Goal: Find specific page/section: Find specific page/section

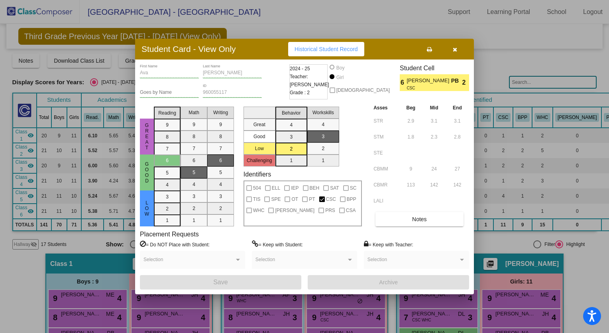
scroll to position [180, 0]
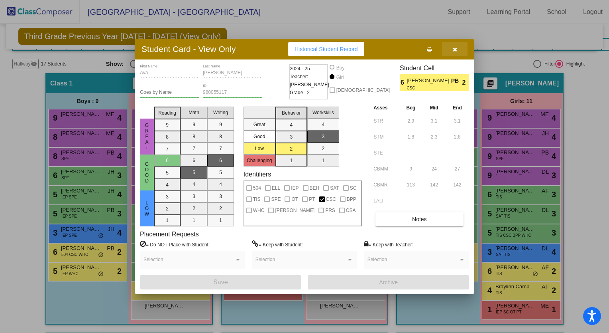
click at [453, 50] on icon "button" at bounding box center [455, 50] width 4 height 6
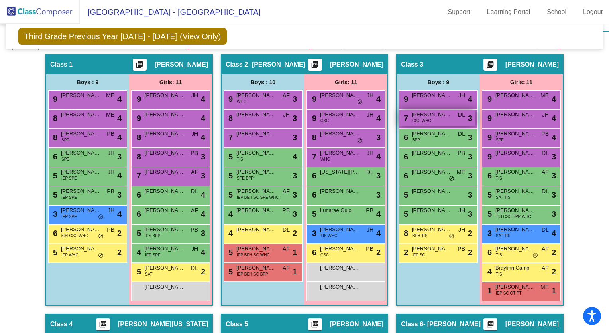
scroll to position [199, 0]
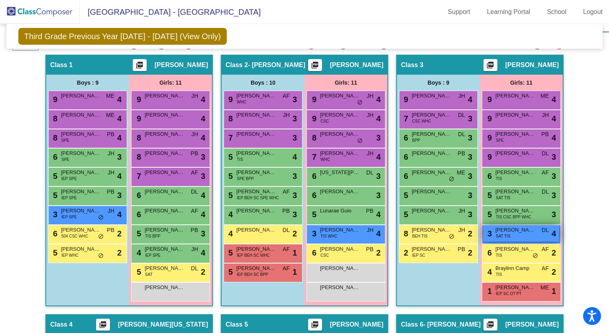
click at [501, 229] on span "[PERSON_NAME]" at bounding box center [516, 230] width 40 height 8
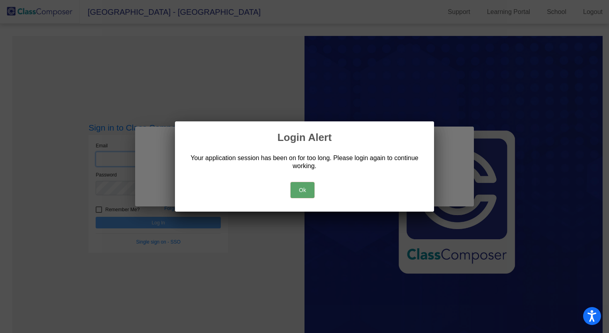
type input "[EMAIL_ADDRESS][DOMAIN_NAME]"
click at [301, 190] on button "Ok" at bounding box center [303, 190] width 24 height 16
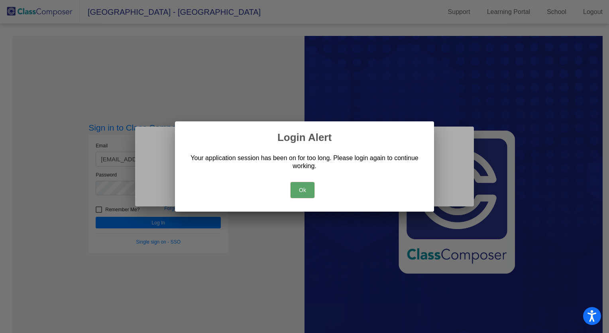
click at [297, 193] on button "Ok" at bounding box center [303, 190] width 24 height 16
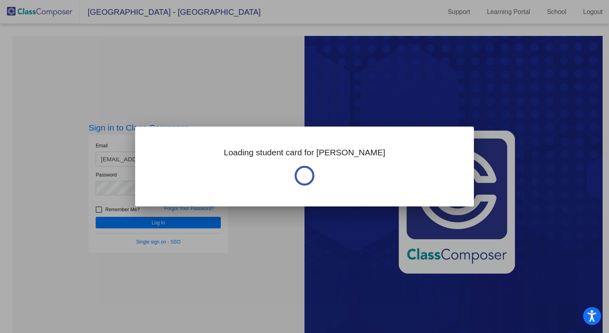
click at [175, 223] on div at bounding box center [304, 166] width 609 height 333
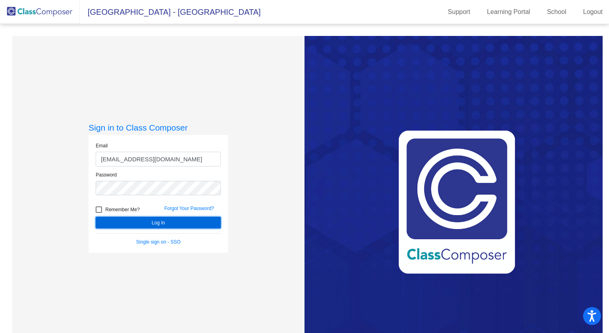
click at [175, 223] on button "Log In" at bounding box center [158, 223] width 125 height 12
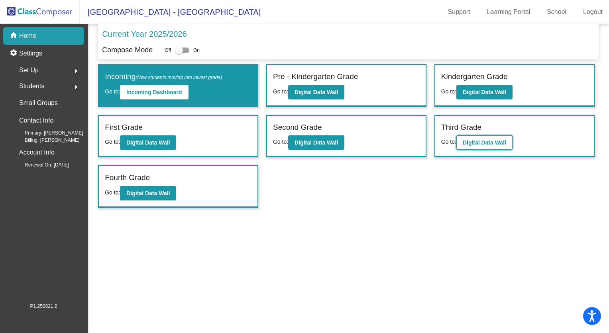
click at [495, 145] on button "Digital Data Wall" at bounding box center [485, 142] width 56 height 14
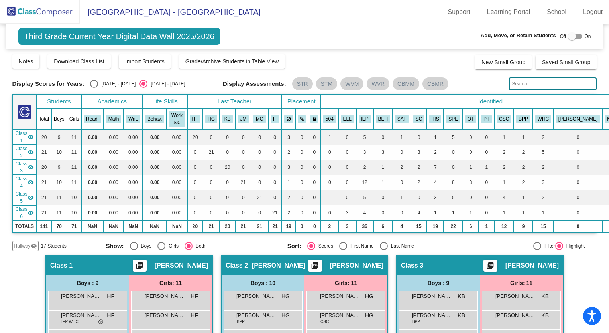
click at [91, 83] on div "Select an option" at bounding box center [94, 84] width 8 height 8
click at [94, 88] on input "[DATE] - [DATE]" at bounding box center [94, 88] width 0 height 0
radio input "true"
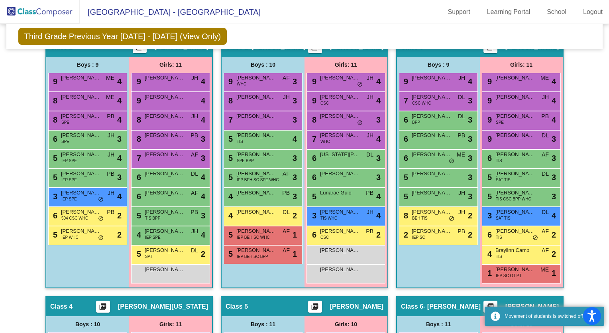
scroll to position [233, 0]
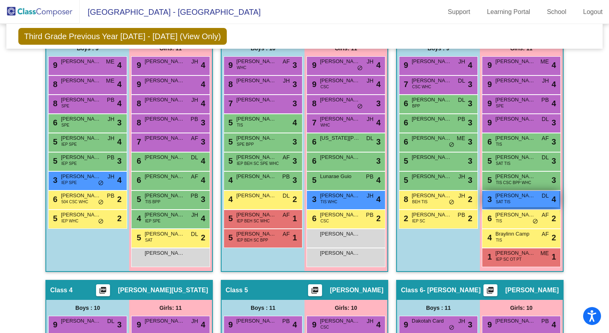
click at [501, 199] on span "SAT TIS" at bounding box center [503, 202] width 15 height 6
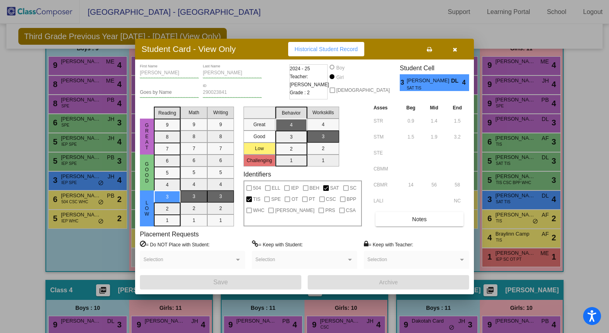
click at [455, 51] on icon "button" at bounding box center [455, 50] width 4 height 6
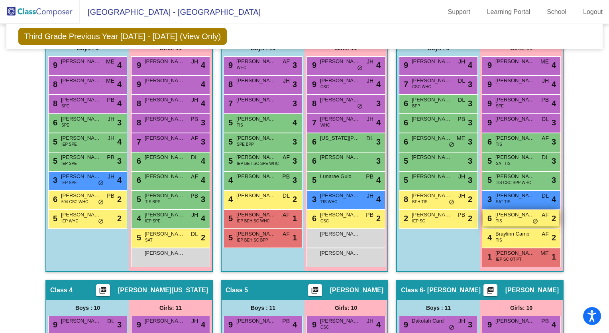
click at [511, 220] on div "6 [PERSON_NAME] TIS AF lock do_not_disturb_alt 2" at bounding box center [521, 218] width 76 height 16
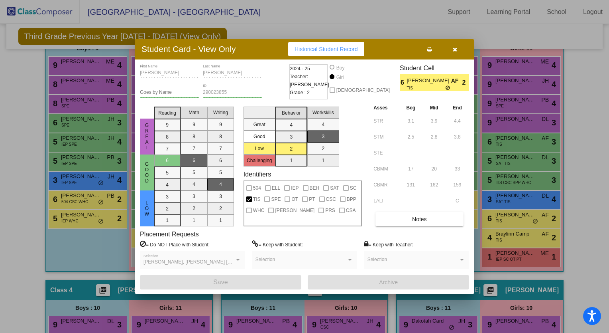
click at [457, 49] on icon "button" at bounding box center [455, 50] width 4 height 6
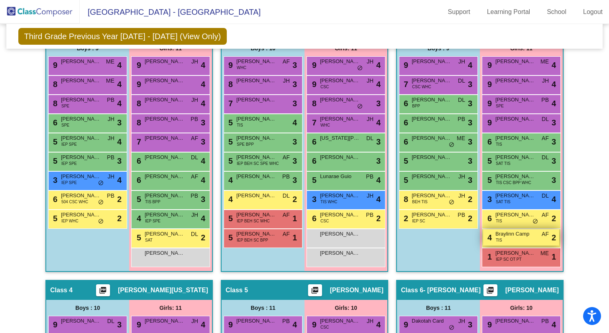
click at [496, 237] on span "TIS" at bounding box center [499, 240] width 6 height 6
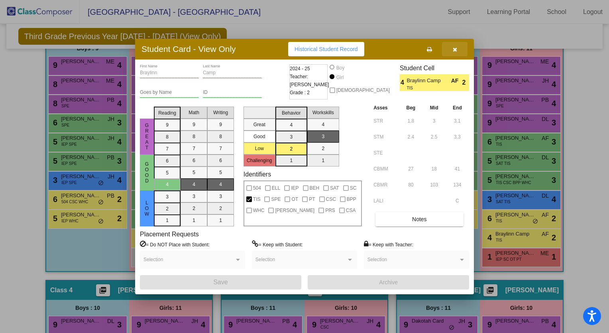
click at [455, 52] on icon "button" at bounding box center [455, 50] width 4 height 6
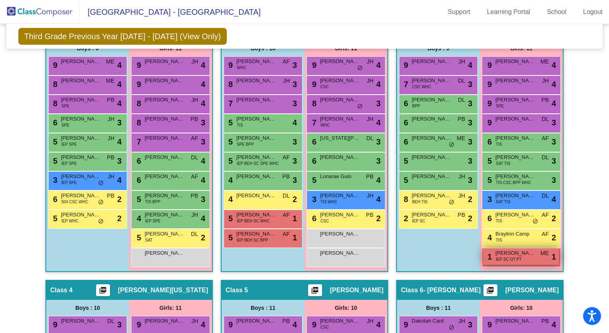
click at [506, 257] on span "IEP SC OT PT" at bounding box center [509, 259] width 26 height 6
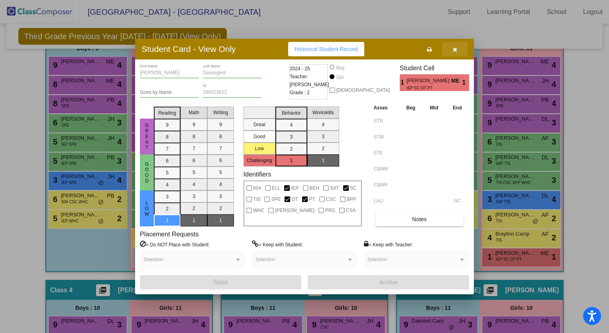
click at [453, 50] on icon "button" at bounding box center [455, 50] width 4 height 6
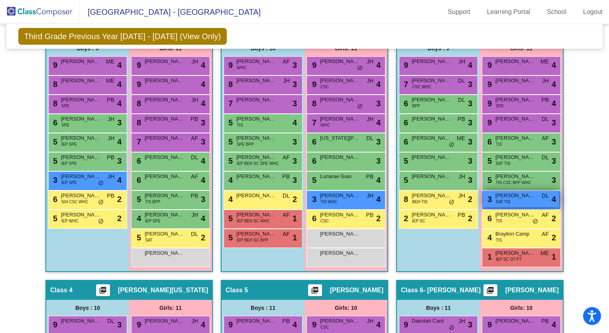
click at [509, 198] on div "3 [PERSON_NAME] SAT TIS DL lock do_not_disturb_alt 4" at bounding box center [521, 199] width 76 height 16
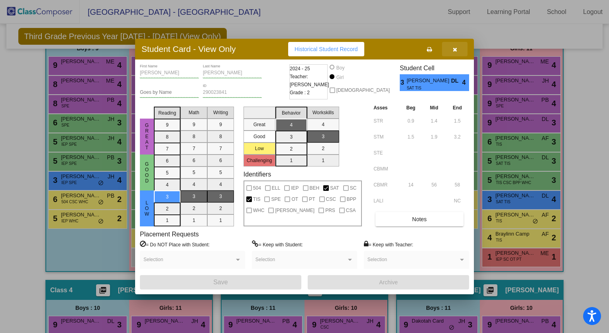
click at [455, 49] on icon "button" at bounding box center [455, 50] width 4 height 6
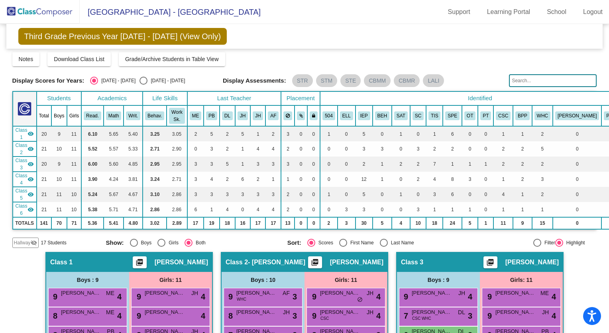
scroll to position [0, 0]
